Goal: Task Accomplishment & Management: Use online tool/utility

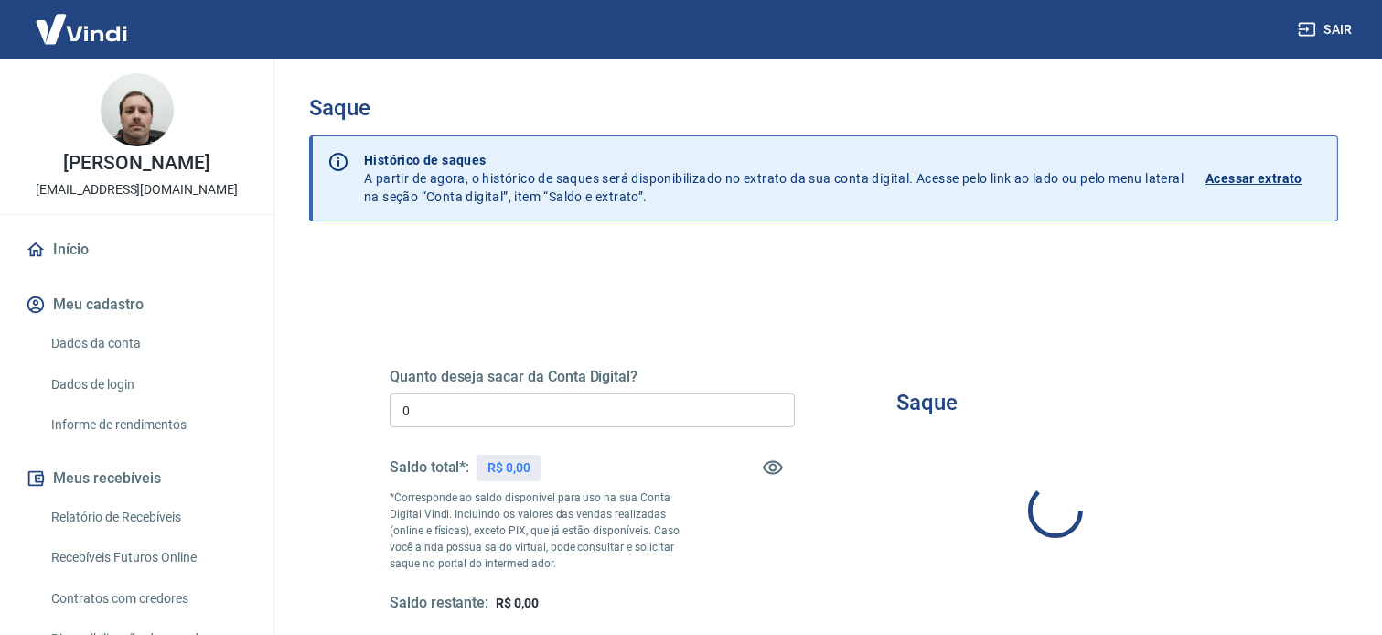
type input "R$ 0,00"
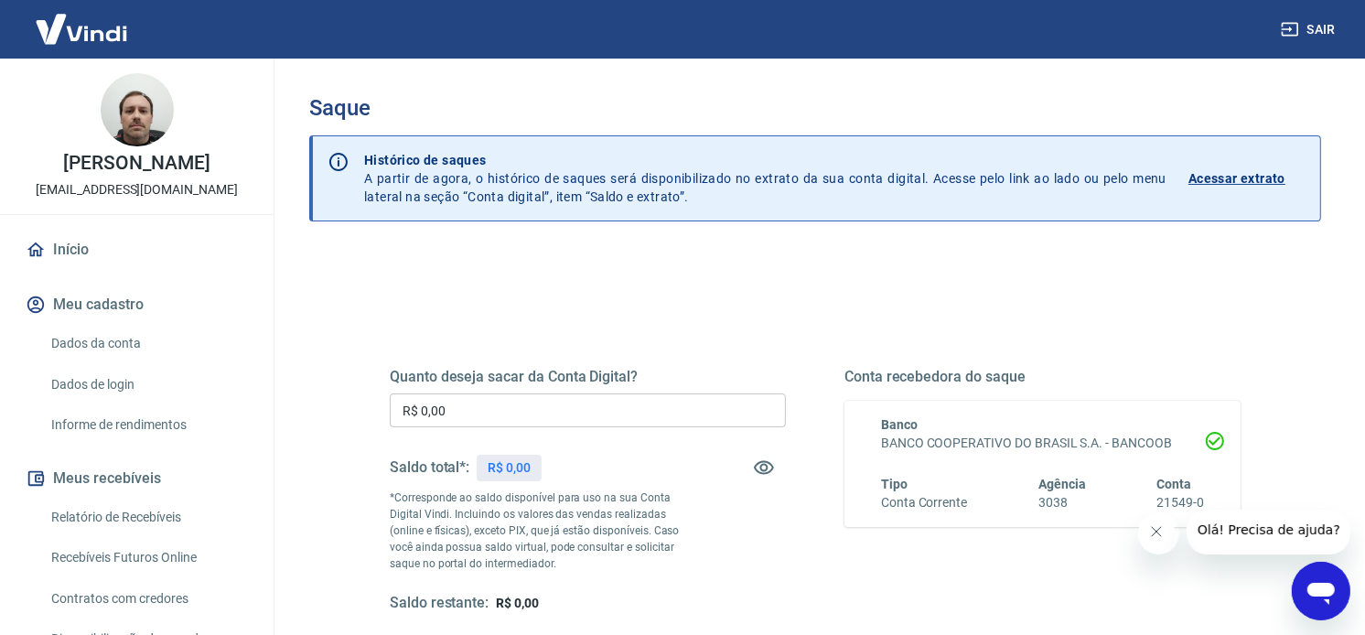
click at [579, 408] on input "R$ 0,00" at bounding box center [588, 410] width 396 height 34
